Goal: Information Seeking & Learning: Learn about a topic

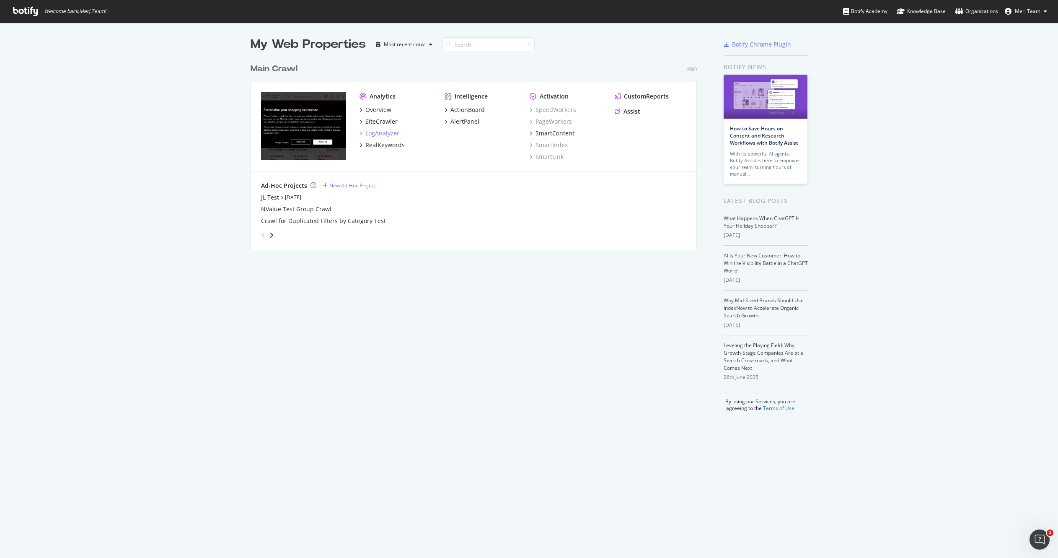
click at [382, 133] on div "LogAnalyzer" at bounding box center [382, 133] width 34 height 8
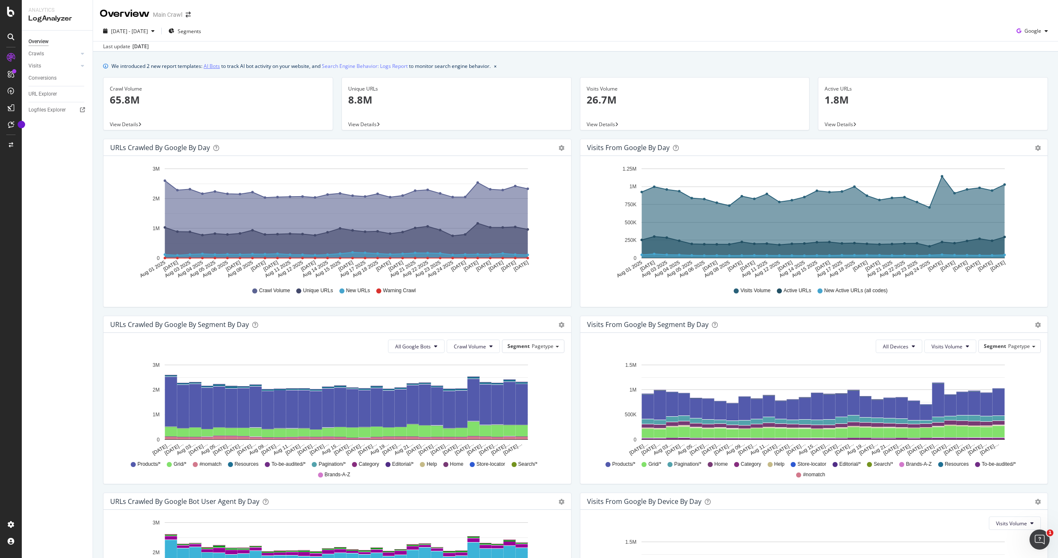
click at [217, 67] on link "AI Bots" at bounding box center [212, 66] width 16 height 9
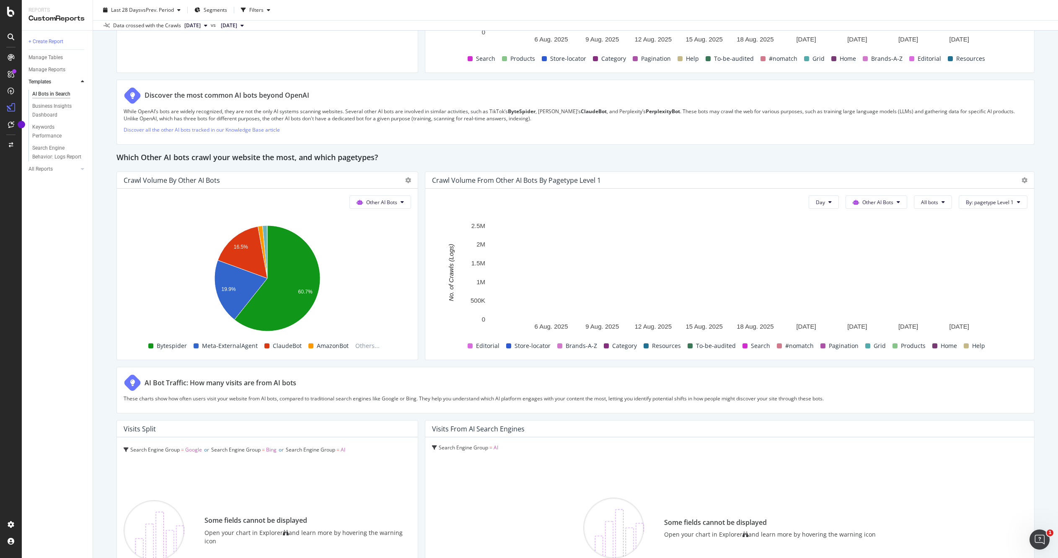
scroll to position [1090, 0]
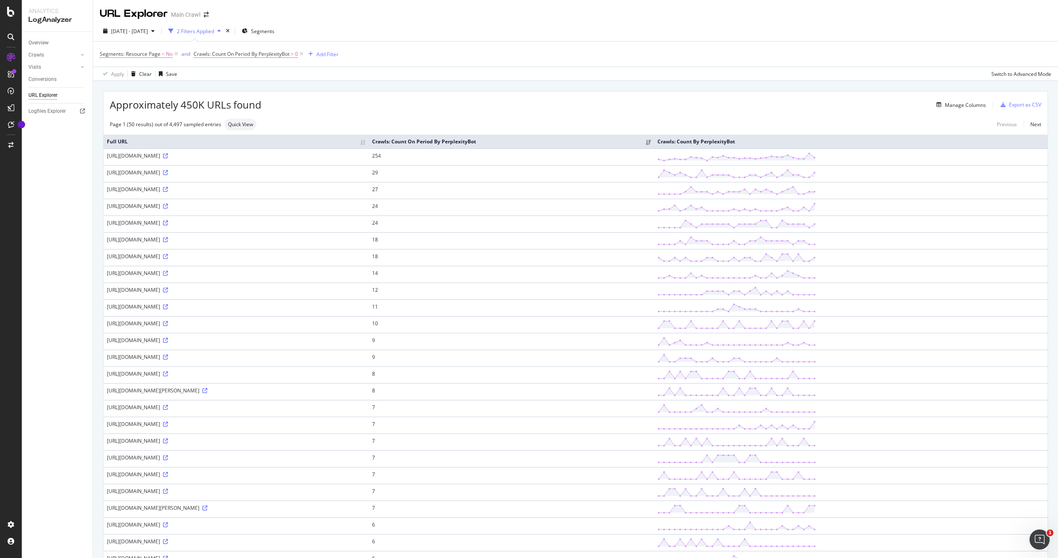
click at [744, 76] on div "Apply Clear Save Switch to Advanced Mode" at bounding box center [575, 74] width 965 height 14
